Goal: Navigation & Orientation: Understand site structure

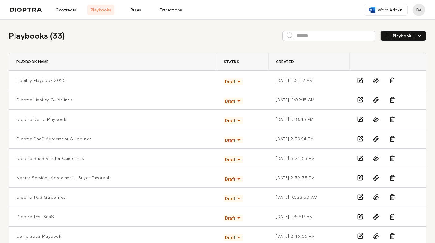
click at [67, 10] on link "Contracts" at bounding box center [66, 10] width 28 height 11
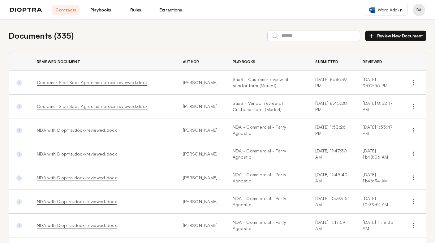
click at [133, 13] on link "Rules" at bounding box center [136, 10] width 28 height 11
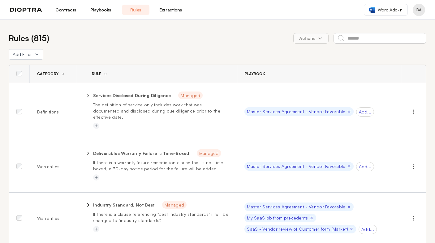
click at [175, 12] on link "Extractions" at bounding box center [171, 10] width 28 height 11
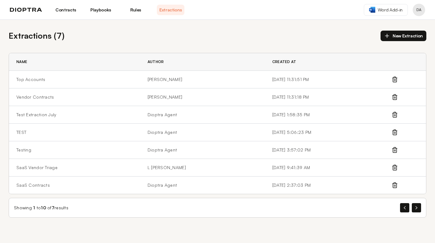
click at [97, 11] on link "Playbooks" at bounding box center [101, 10] width 28 height 11
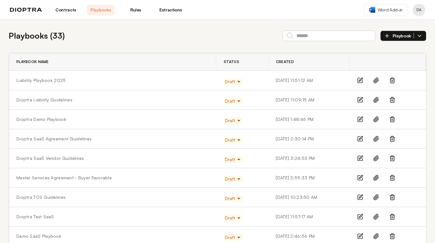
click at [62, 9] on link "Contracts" at bounding box center [66, 10] width 28 height 11
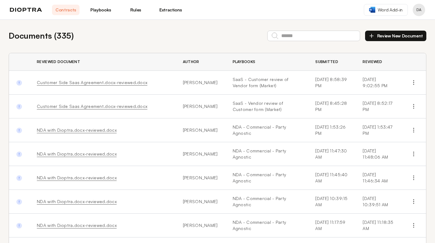
click at [173, 12] on link "Extractions" at bounding box center [171, 10] width 28 height 11
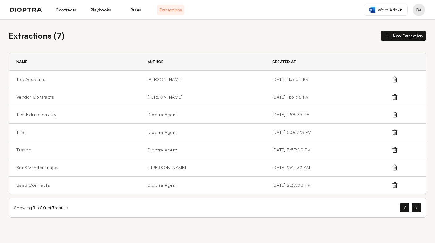
click at [134, 13] on link "Rules" at bounding box center [136, 10] width 28 height 11
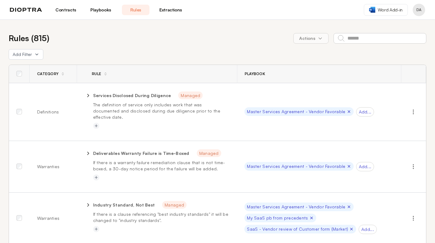
click at [98, 11] on link "Playbooks" at bounding box center [101, 10] width 28 height 11
